Goal: Check status: Check status

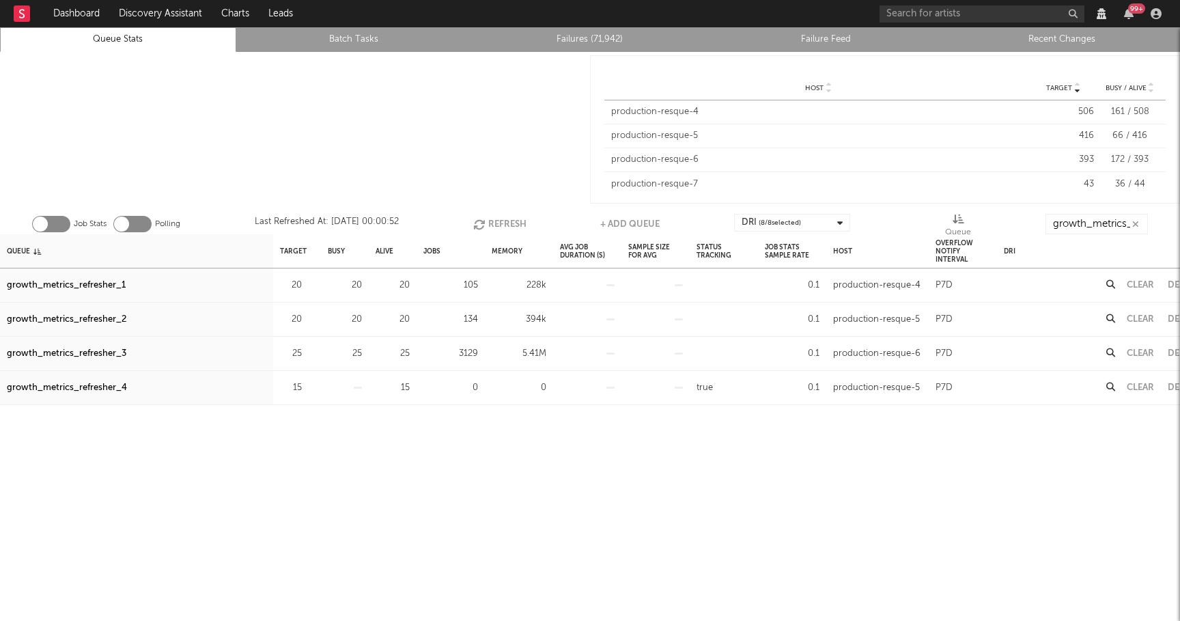
click at [487, 219] on icon "button" at bounding box center [480, 224] width 15 height 12
click at [487, 219] on button "Refresh" at bounding box center [498, 224] width 53 height 20
click at [511, 221] on button "Refresh" at bounding box center [498, 224] width 53 height 20
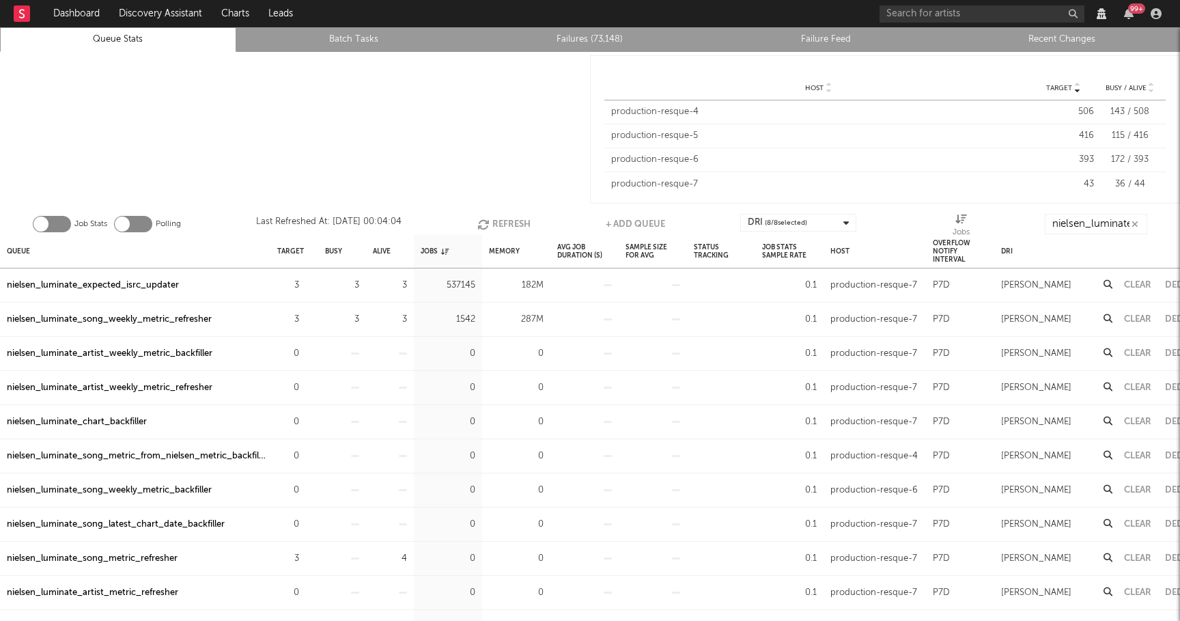
click at [500, 225] on button "Refresh" at bounding box center [503, 224] width 53 height 20
click at [509, 221] on button "Refresh" at bounding box center [503, 224] width 53 height 20
click at [502, 218] on button "Refresh" at bounding box center [502, 224] width 53 height 20
click at [149, 285] on div "nielsen_luminate_expected_isrc_updater" at bounding box center [93, 285] width 172 height 16
click at [502, 223] on button "Refresh" at bounding box center [502, 224] width 53 height 20
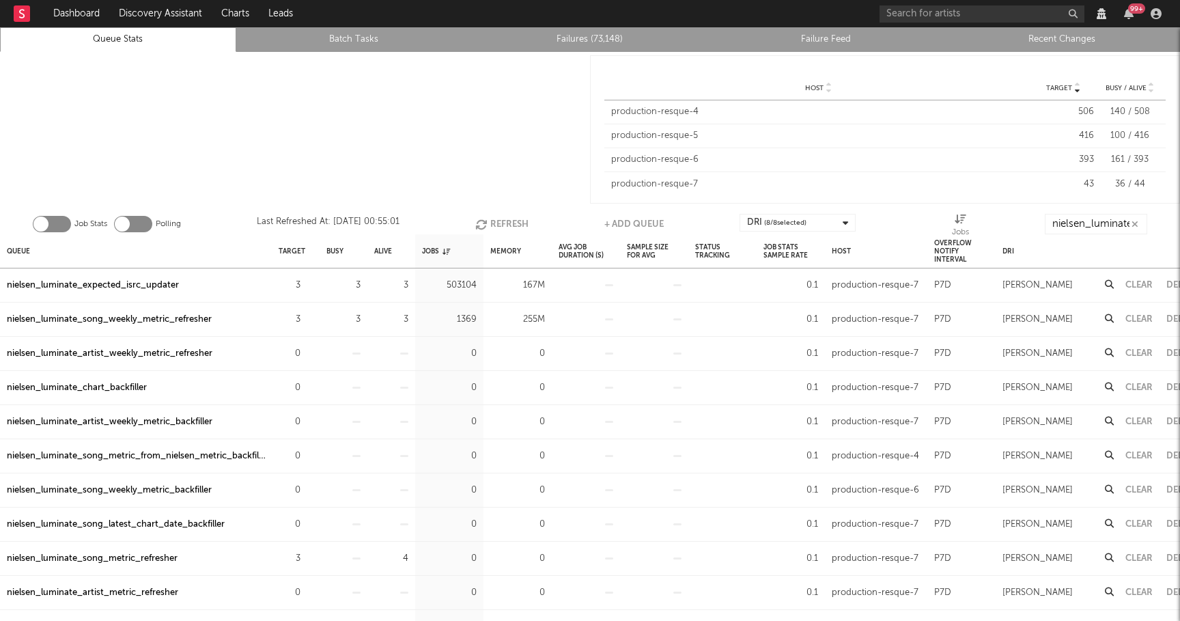
click at [499, 216] on button "Refresh" at bounding box center [501, 224] width 53 height 20
click at [497, 221] on button "Refresh" at bounding box center [500, 224] width 53 height 20
click at [507, 221] on button "Refresh" at bounding box center [500, 224] width 53 height 20
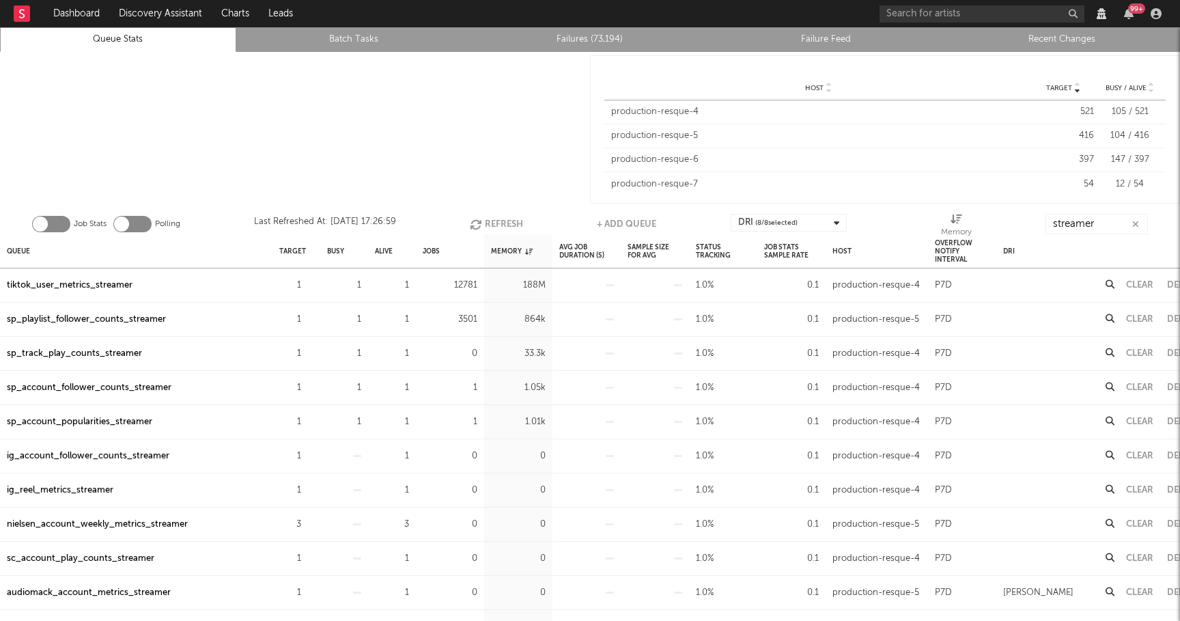
click at [485, 213] on div "Job Stats Polling Last Refreshed At: Sep 22 17:26:59 Refresh + Add Queue DRI ( …" at bounding box center [590, 220] width 1180 height 27
click at [485, 218] on button "Refresh" at bounding box center [496, 224] width 53 height 20
click at [1091, 219] on input "streamer" at bounding box center [1096, 224] width 102 height 20
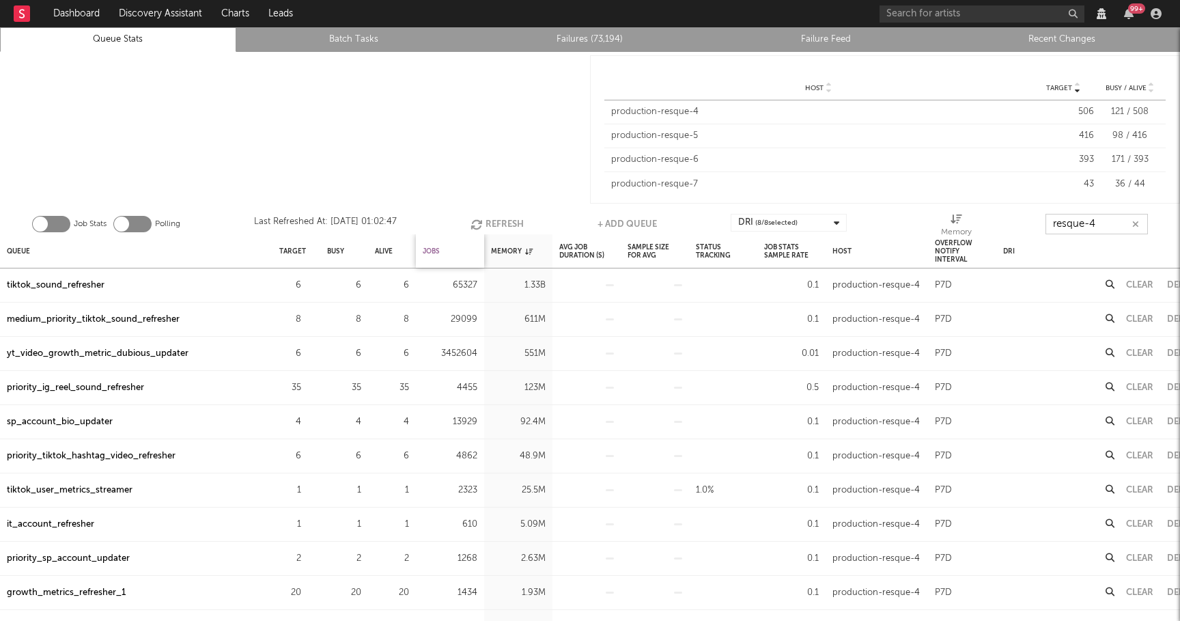
type input "resque-4"
click at [433, 249] on div "Jobs" at bounding box center [431, 250] width 17 height 29
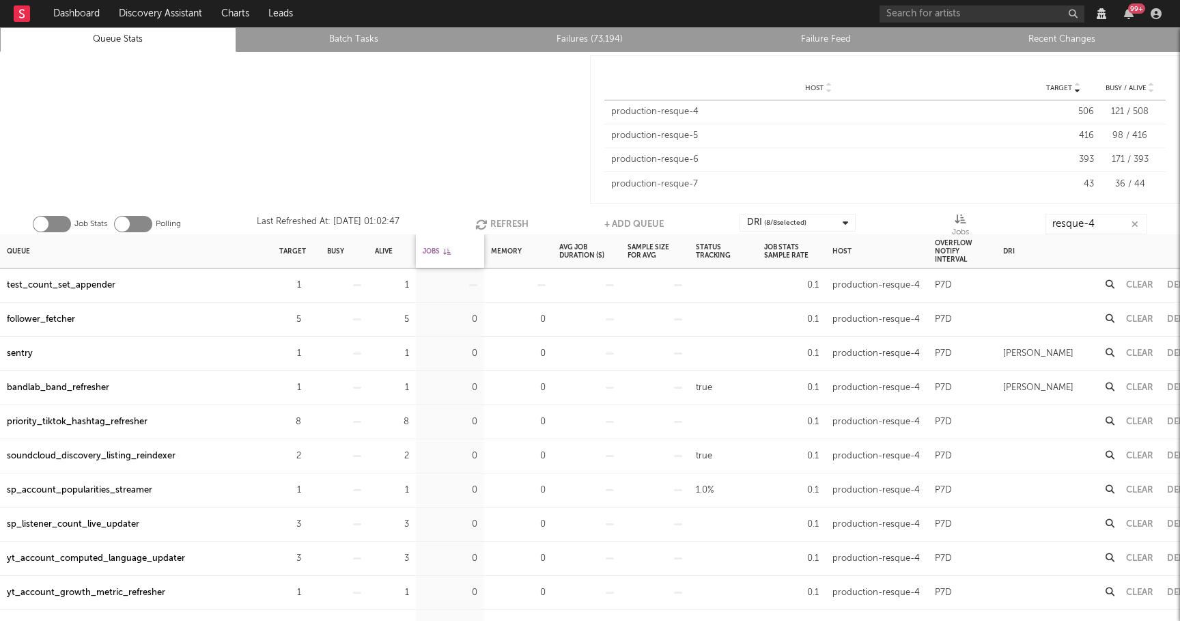
click at [433, 249] on div "Jobs" at bounding box center [437, 250] width 28 height 29
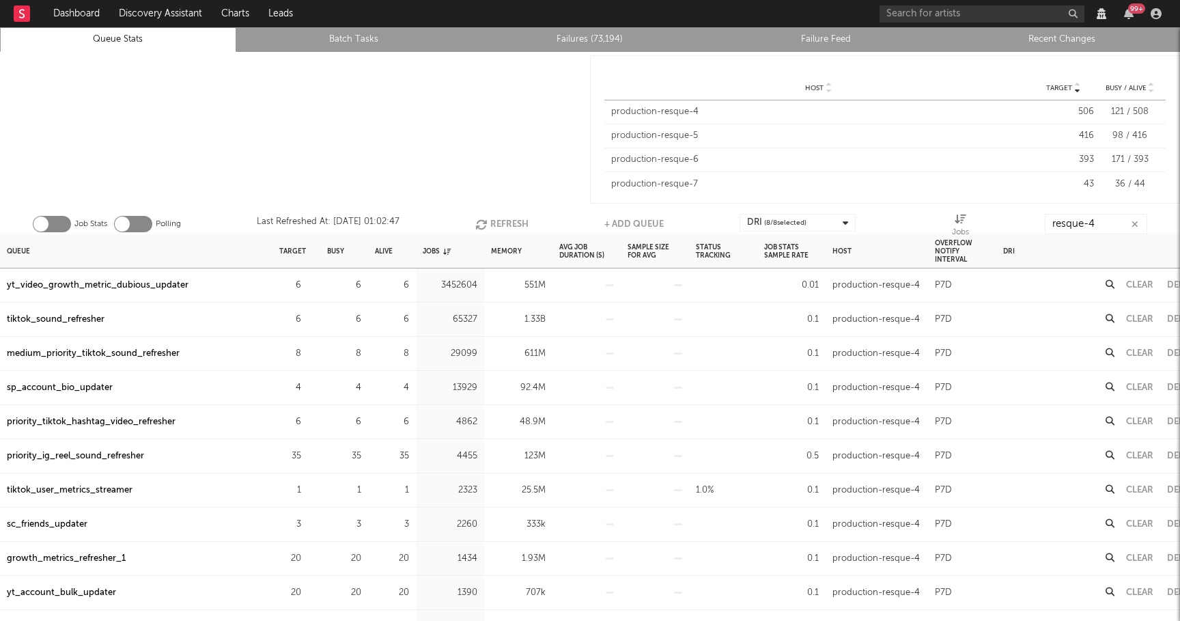
click at [507, 219] on button "Refresh" at bounding box center [501, 224] width 53 height 20
click at [89, 319] on div "tiktok_sound_refresher" at bounding box center [56, 319] width 98 height 16
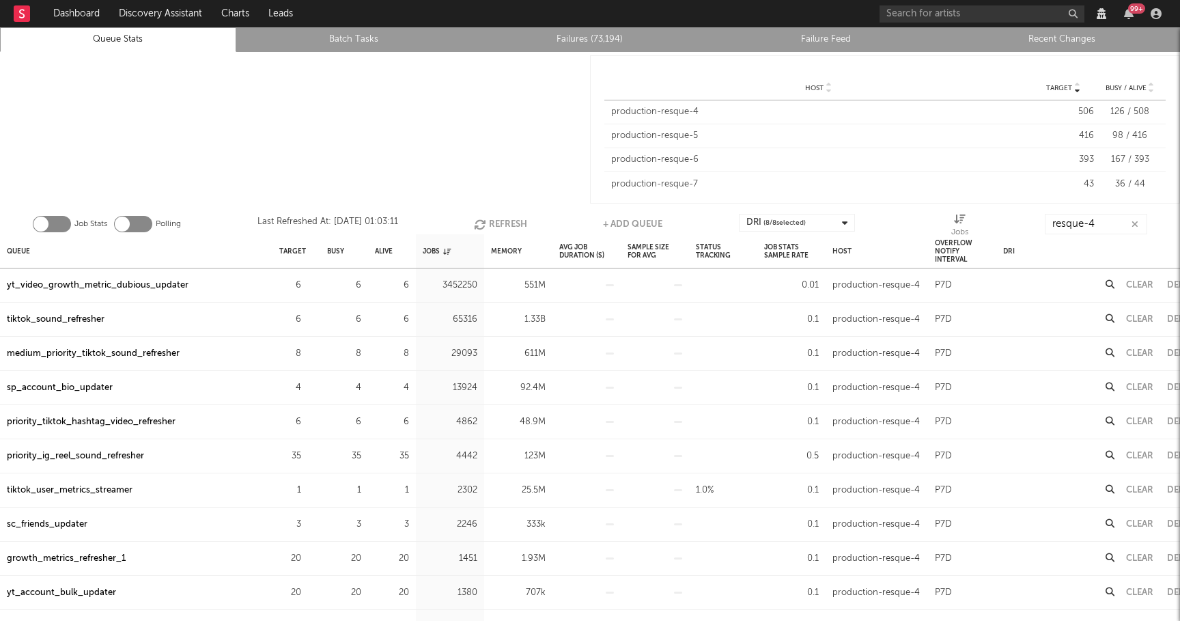
click at [144, 287] on div "yt_video_growth_metric_dubious_updater" at bounding box center [98, 285] width 182 height 16
click at [152, 289] on div "yt_video_growth_metric_dubious_updater" at bounding box center [98, 285] width 182 height 16
click at [504, 223] on button "Refresh" at bounding box center [500, 224] width 53 height 20
click at [500, 225] on button "Refresh" at bounding box center [501, 224] width 53 height 20
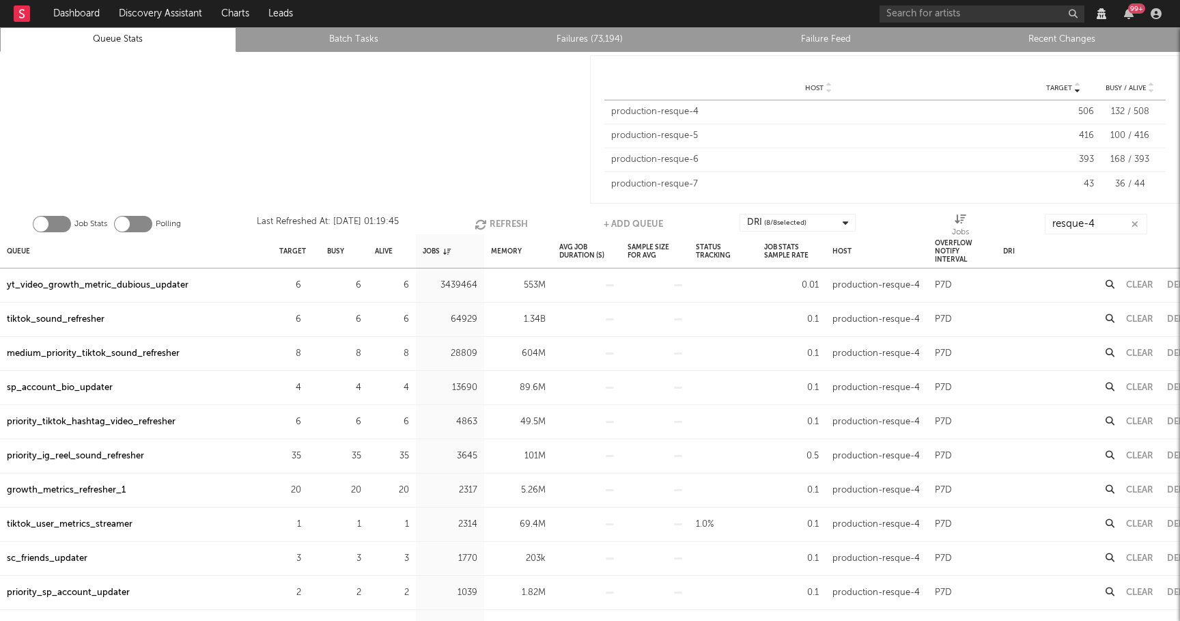
click at [500, 225] on button "Refresh" at bounding box center [500, 224] width 53 height 20
click at [512, 223] on button "Refresh" at bounding box center [501, 224] width 53 height 20
click at [509, 221] on button "Refresh" at bounding box center [500, 224] width 53 height 20
